Goal: Task Accomplishment & Management: Use online tool/utility

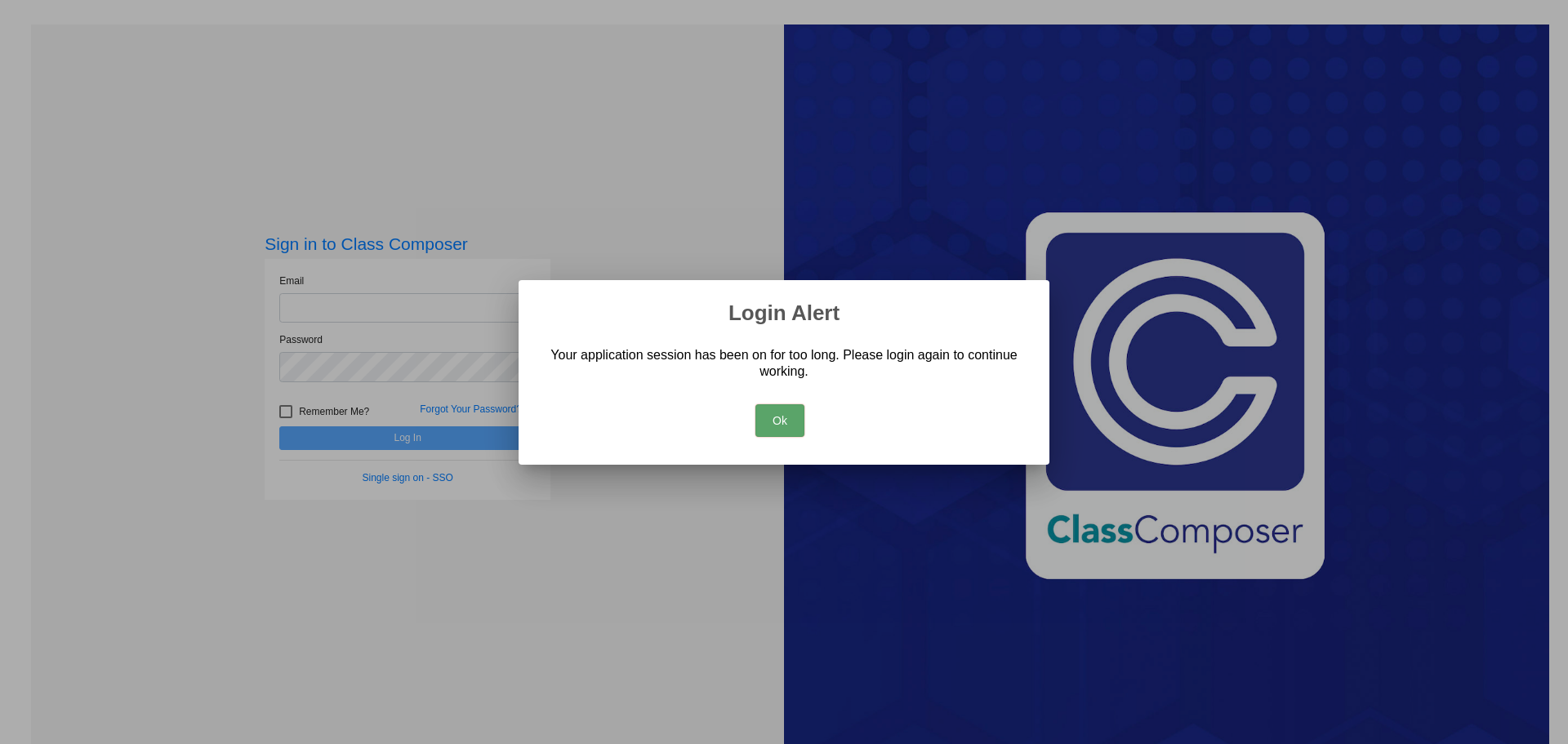
click at [787, 420] on button "Ok" at bounding box center [780, 420] width 49 height 32
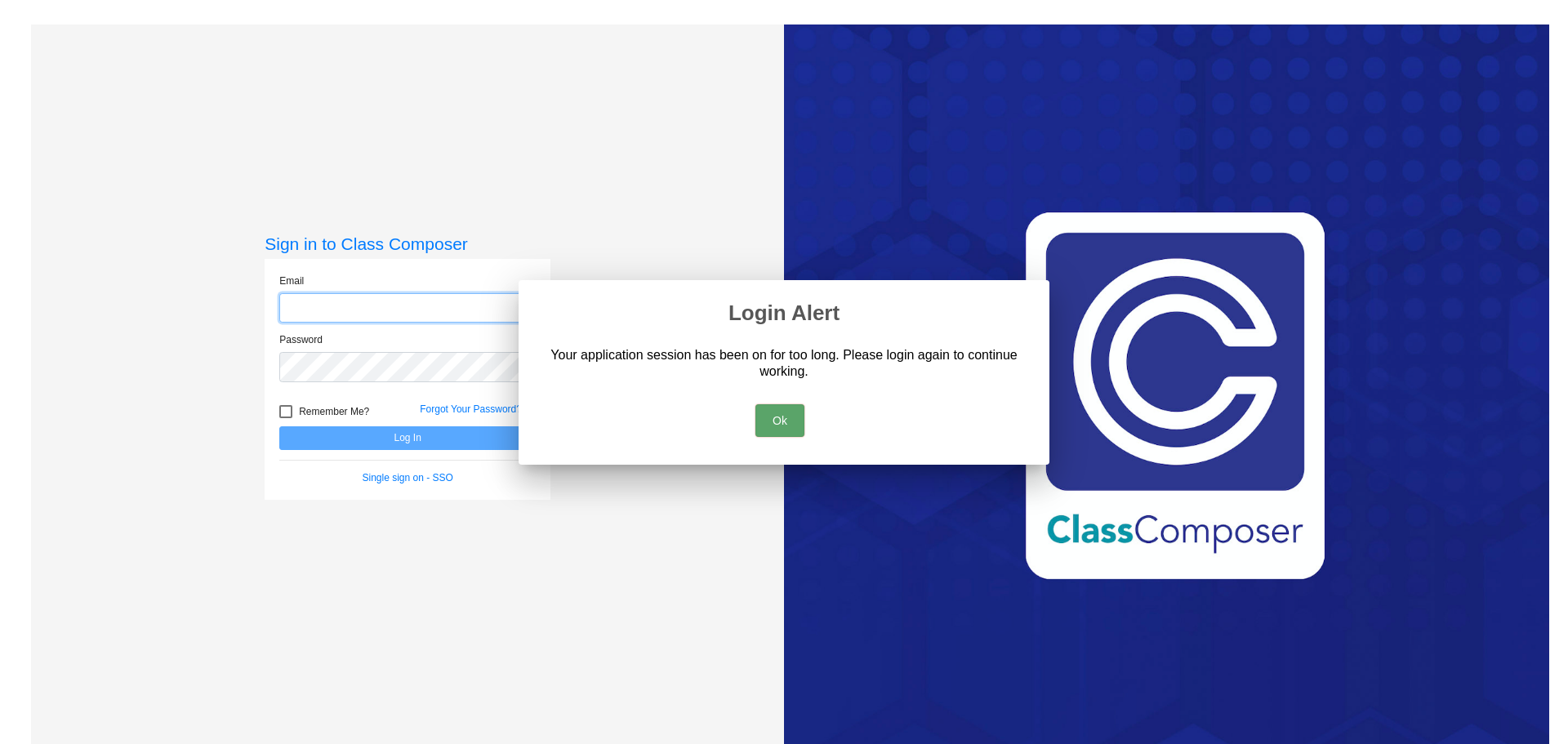
type input "[EMAIL_ADDRESS][DOMAIN_NAME]"
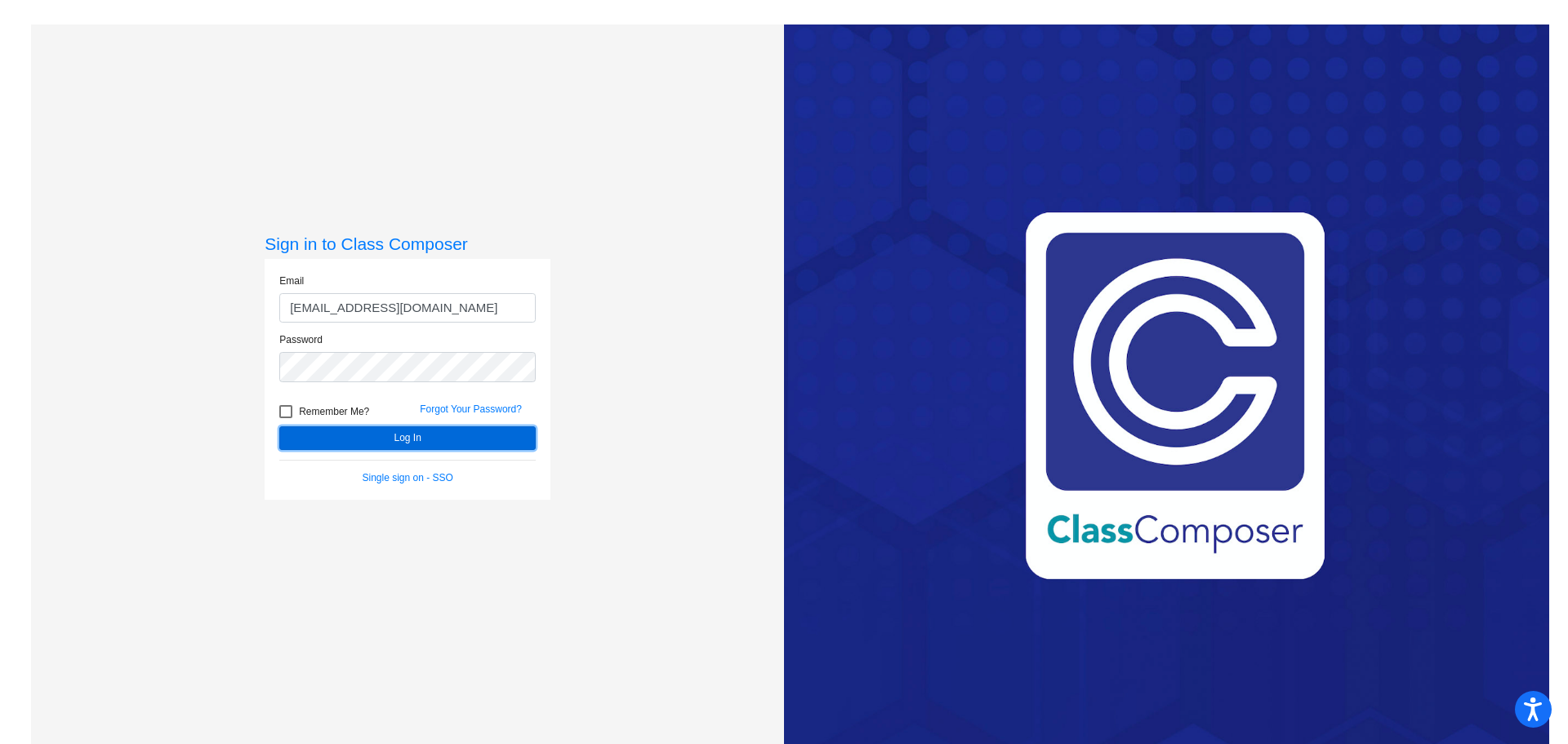
click at [468, 444] on button "Log In" at bounding box center [406, 438] width 256 height 24
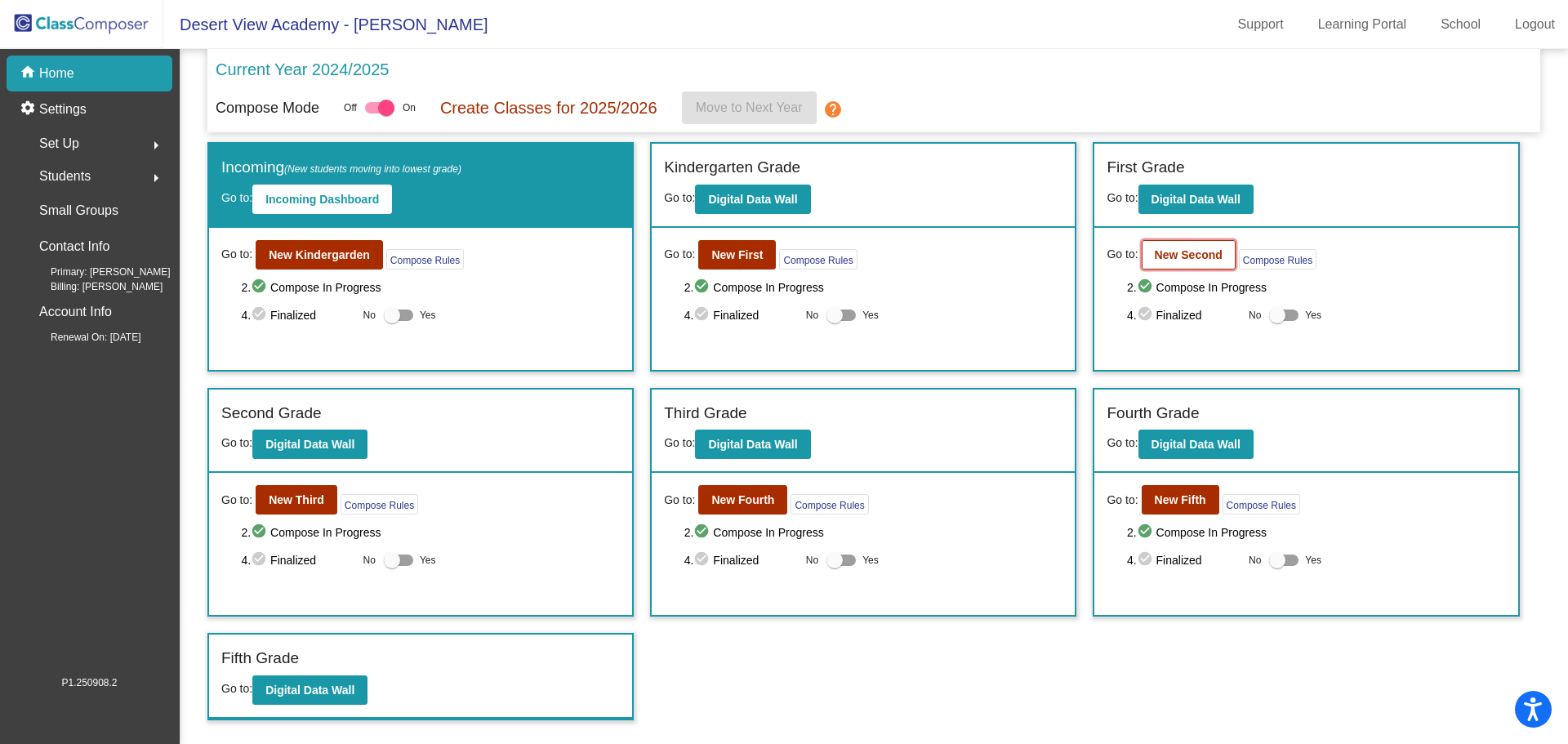
click at [1199, 260] on b "New Second" at bounding box center [1188, 254] width 68 height 13
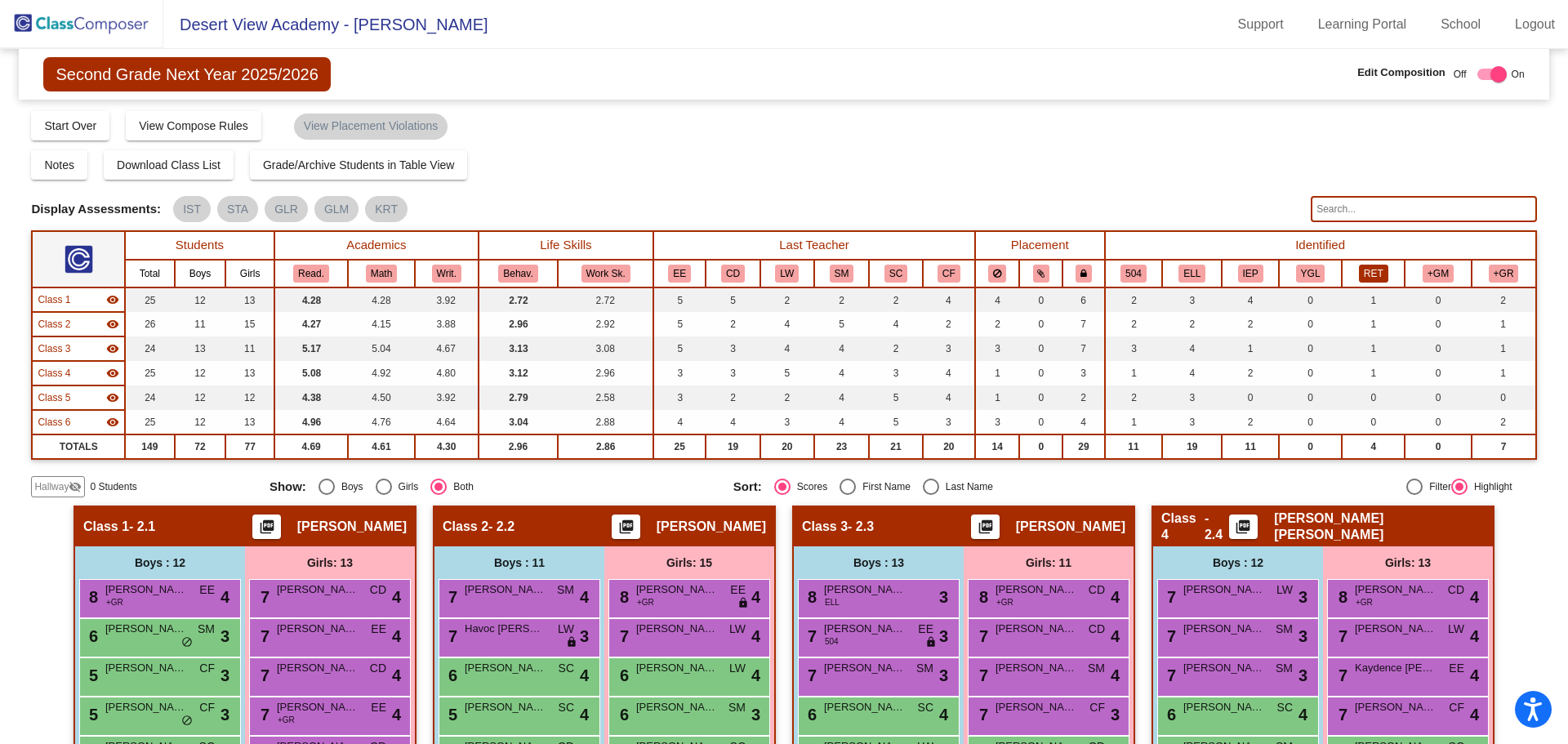
click at [1361, 277] on button "RET" at bounding box center [1374, 274] width 29 height 18
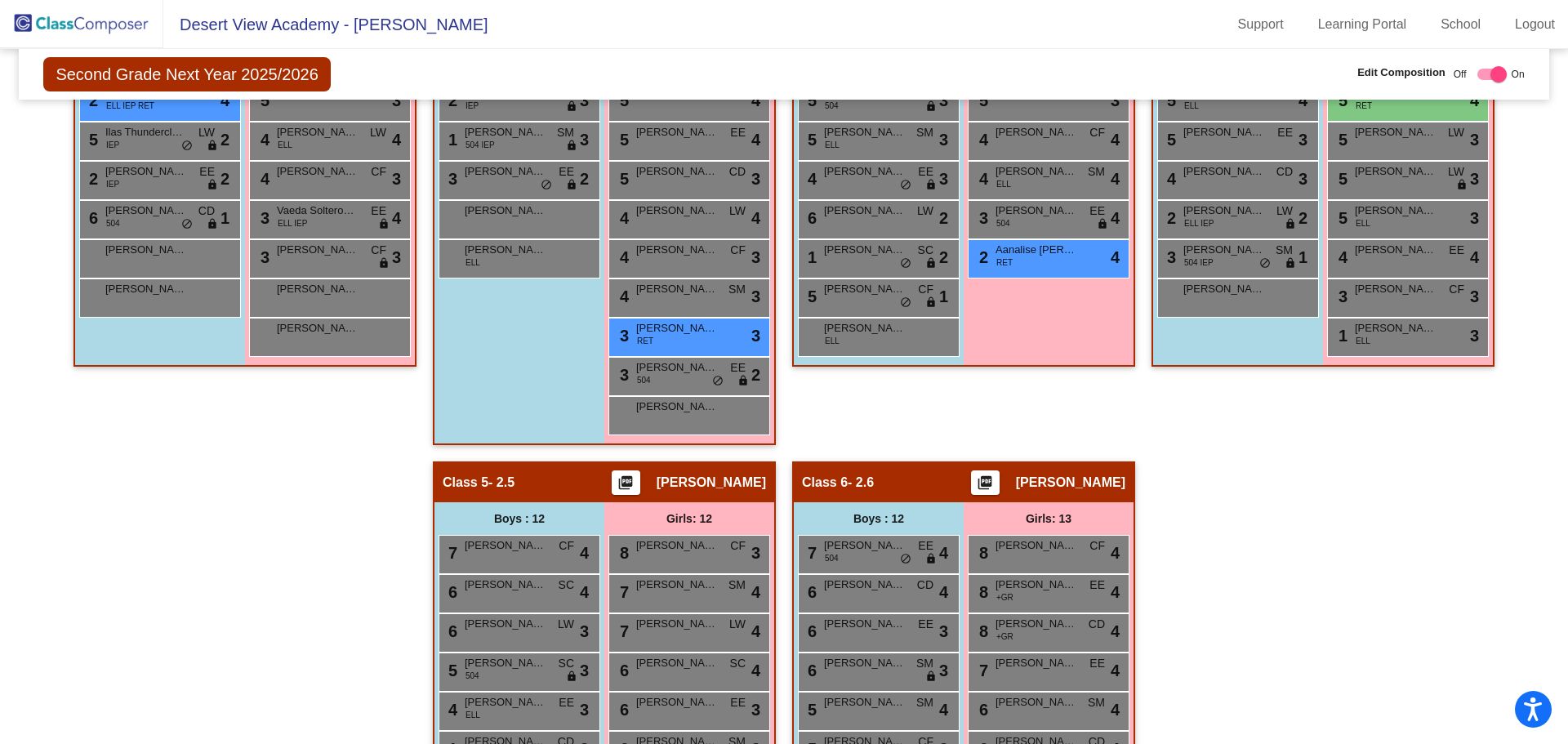
scroll to position [405, 0]
